Goal: Information Seeking & Learning: Learn about a topic

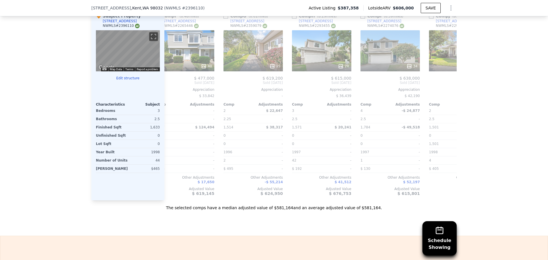
scroll to position [0, 370]
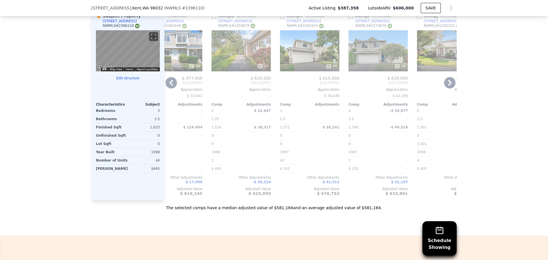
click at [320, 50] on div "28" at bounding box center [309, 50] width 59 height 41
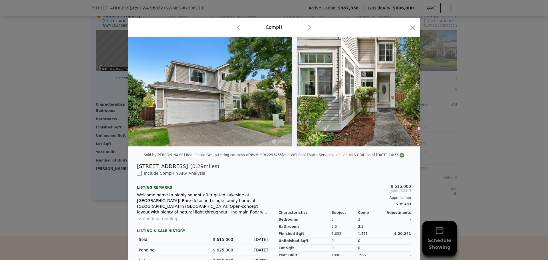
drag, startPoint x: 169, startPoint y: 154, endPoint x: 189, endPoint y: 154, distance: 20.0
click at [189, 151] on div at bounding box center [274, 94] width 292 height 114
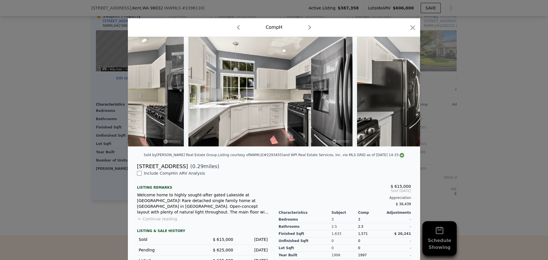
scroll to position [0, 1873]
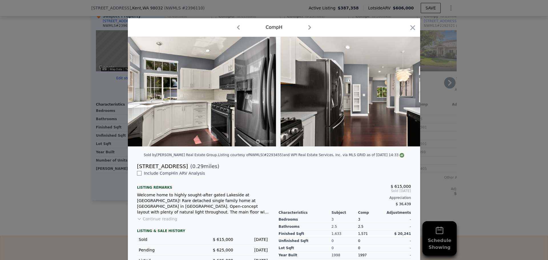
drag, startPoint x: 408, startPoint y: 28, endPoint x: 370, endPoint y: 197, distance: 173.7
click at [408, 28] on icon "button" at bounding box center [412, 28] width 8 height 8
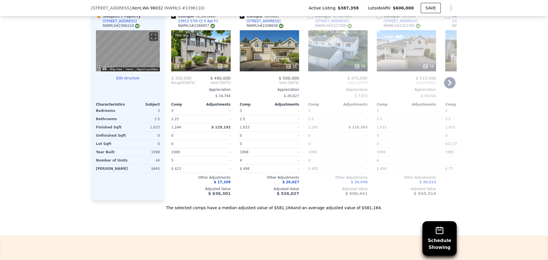
click at [223, 50] on div "This is a Flip 20 38" at bounding box center [200, 50] width 59 height 41
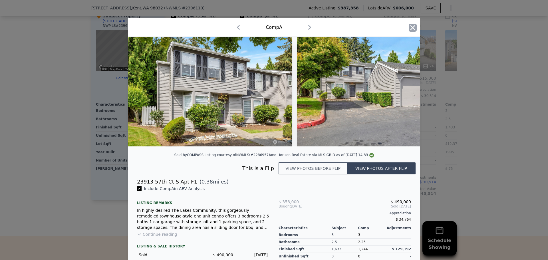
click at [410, 29] on icon "button" at bounding box center [412, 27] width 5 height 5
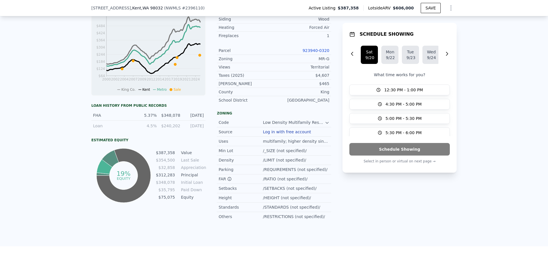
scroll to position [188, 0]
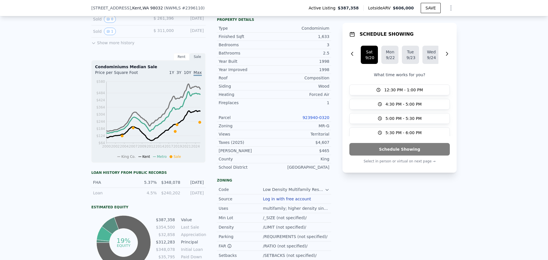
drag, startPoint x: 494, startPoint y: 163, endPoint x: 497, endPoint y: 98, distance: 64.8
click at [517, 110] on div "LISTING & SALE HISTORY Listed $ 387,358 [DATE] Sold 24 $ 354,500 [DATE] Listed …" at bounding box center [274, 140] width 548 height 346
